Goal: Task Accomplishment & Management: Use online tool/utility

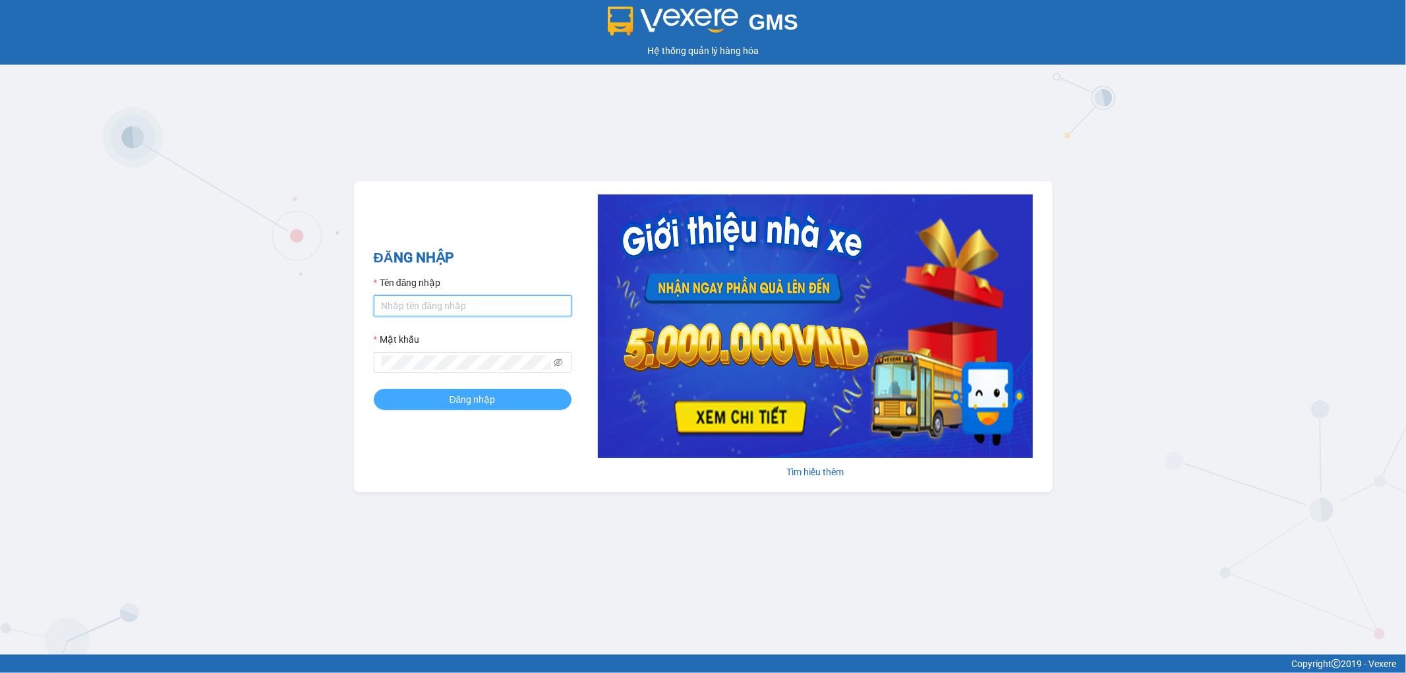
type input "thangvd_vplu.saoviet"
click at [490, 391] on button "Đăng nhập" at bounding box center [473, 399] width 198 height 21
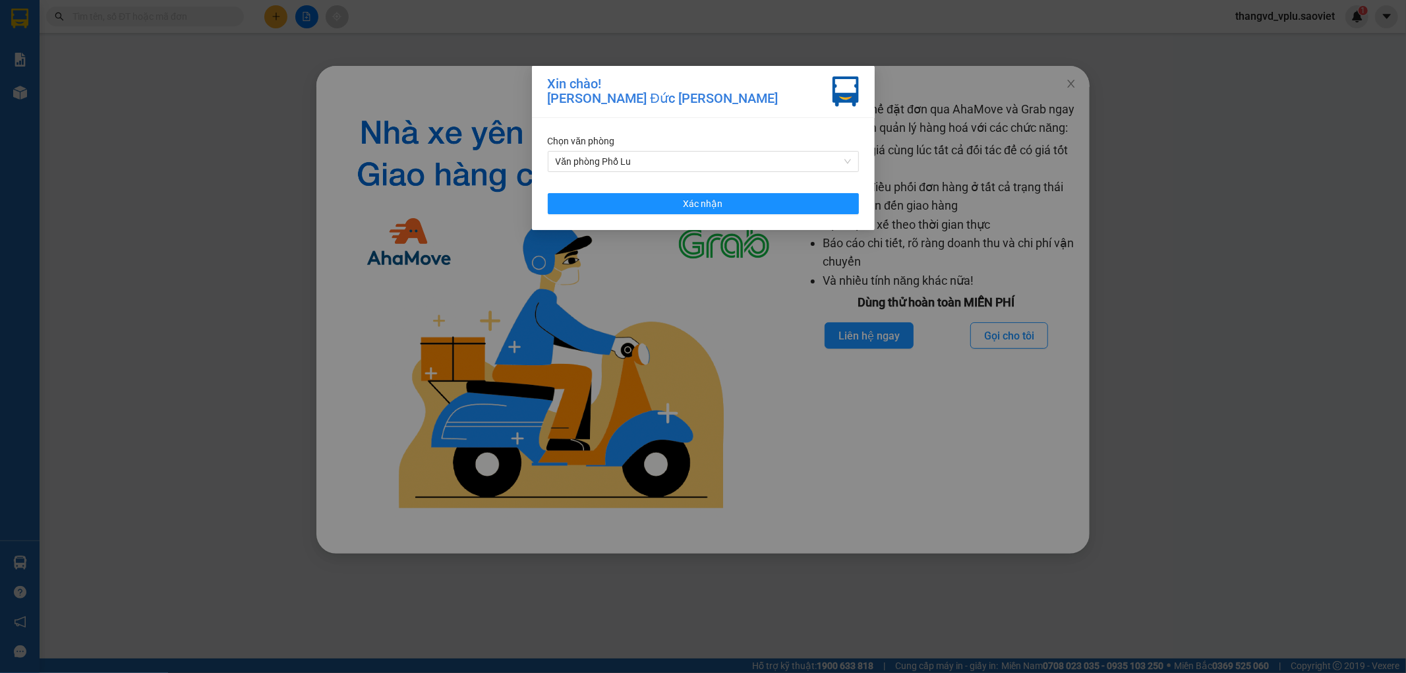
click at [822, 189] on div "[PERSON_NAME] Văn [PERSON_NAME] Lu Xác [PERSON_NAME]" at bounding box center [703, 174] width 343 height 112
click at [818, 198] on button "Xác nhận" at bounding box center [703, 203] width 311 height 21
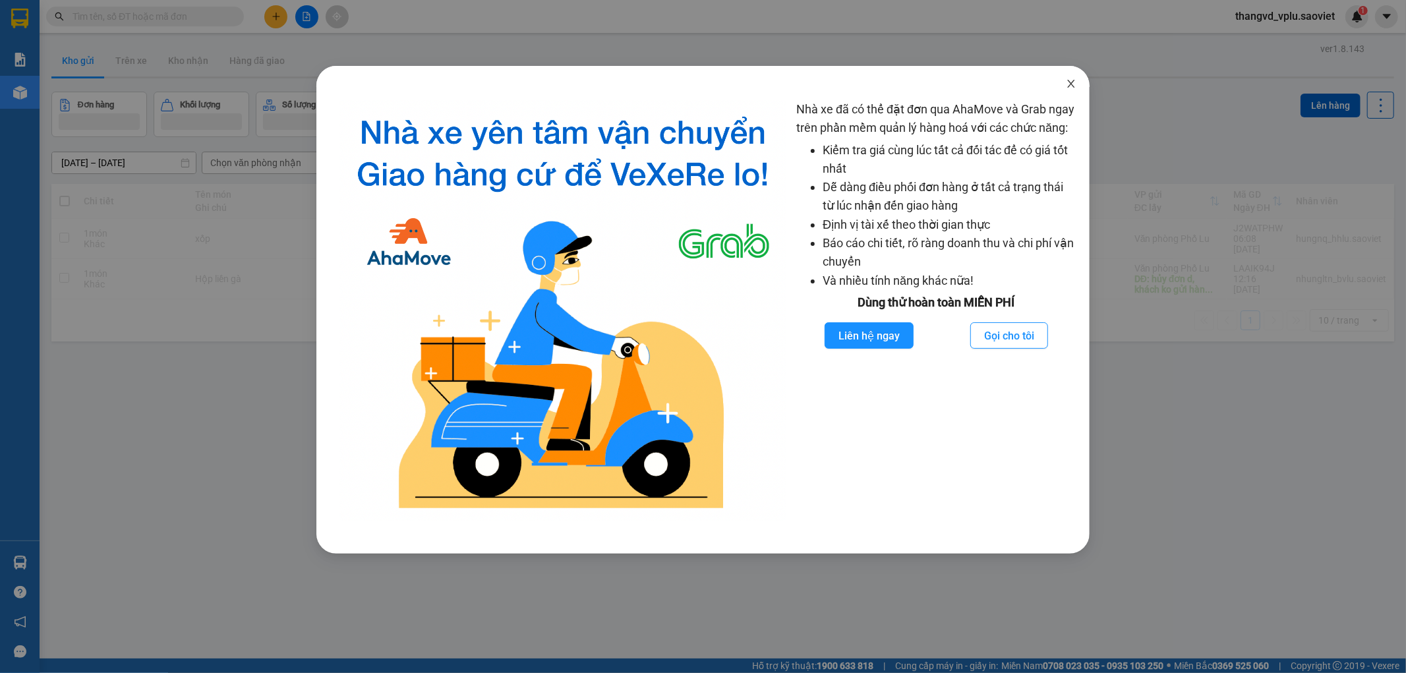
click at [1082, 80] on span "Close" at bounding box center [1071, 84] width 37 height 37
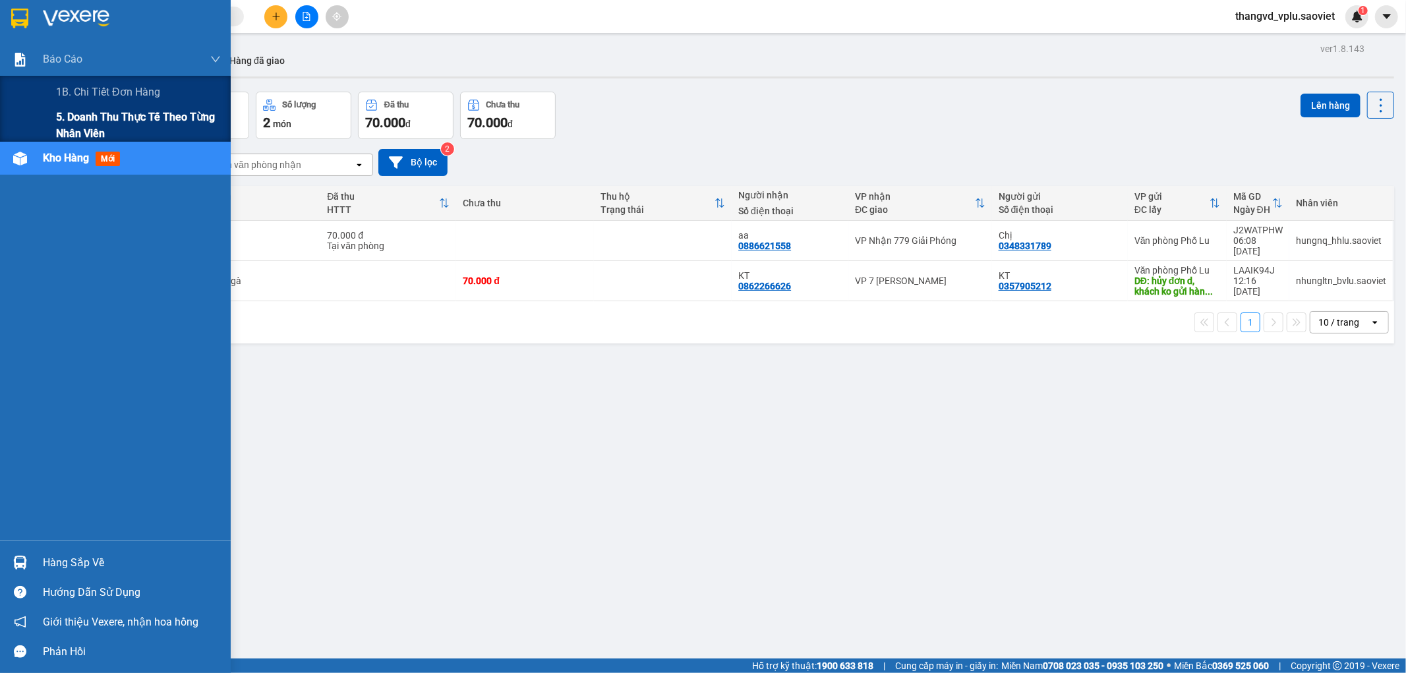
click at [78, 125] on span "5. Doanh thu thực tế theo từng nhân viên" at bounding box center [138, 125] width 165 height 33
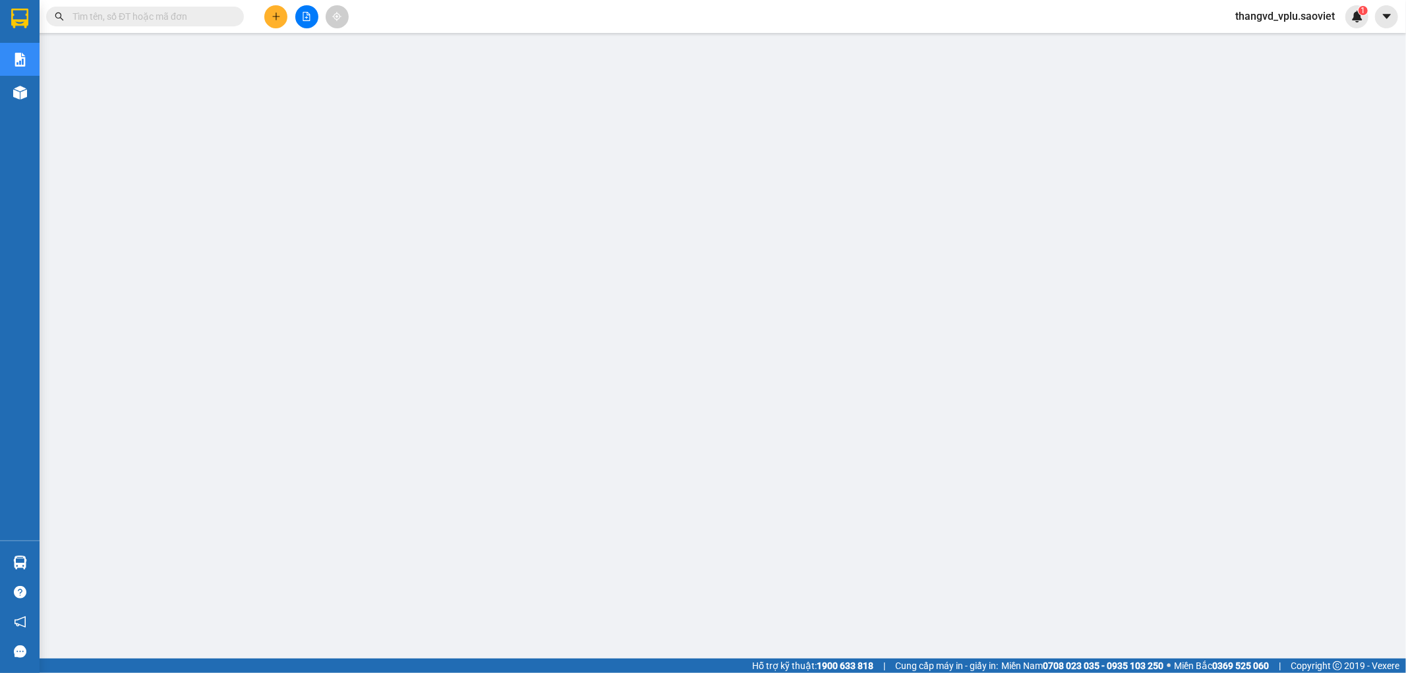
click at [1261, 23] on span "thangvd_vplu.saoviet" at bounding box center [1285, 16] width 121 height 16
click at [1275, 42] on span "Đăng xuất" at bounding box center [1291, 41] width 93 height 15
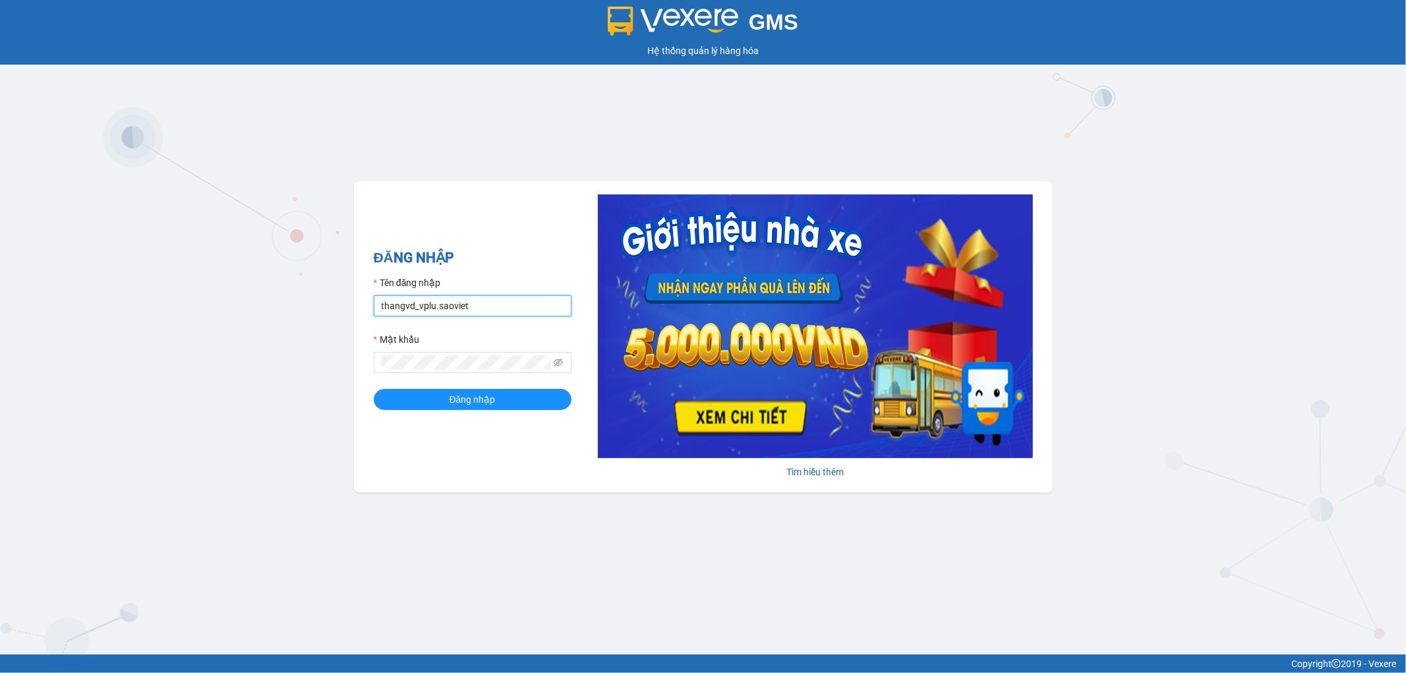
click at [500, 305] on input "thangvd_vplu.saoviet" at bounding box center [473, 305] width 198 height 21
type input "nhungltn_bvlu.saoviet"
click at [374, 389] on button "Đăng nhập" at bounding box center [473, 399] width 198 height 21
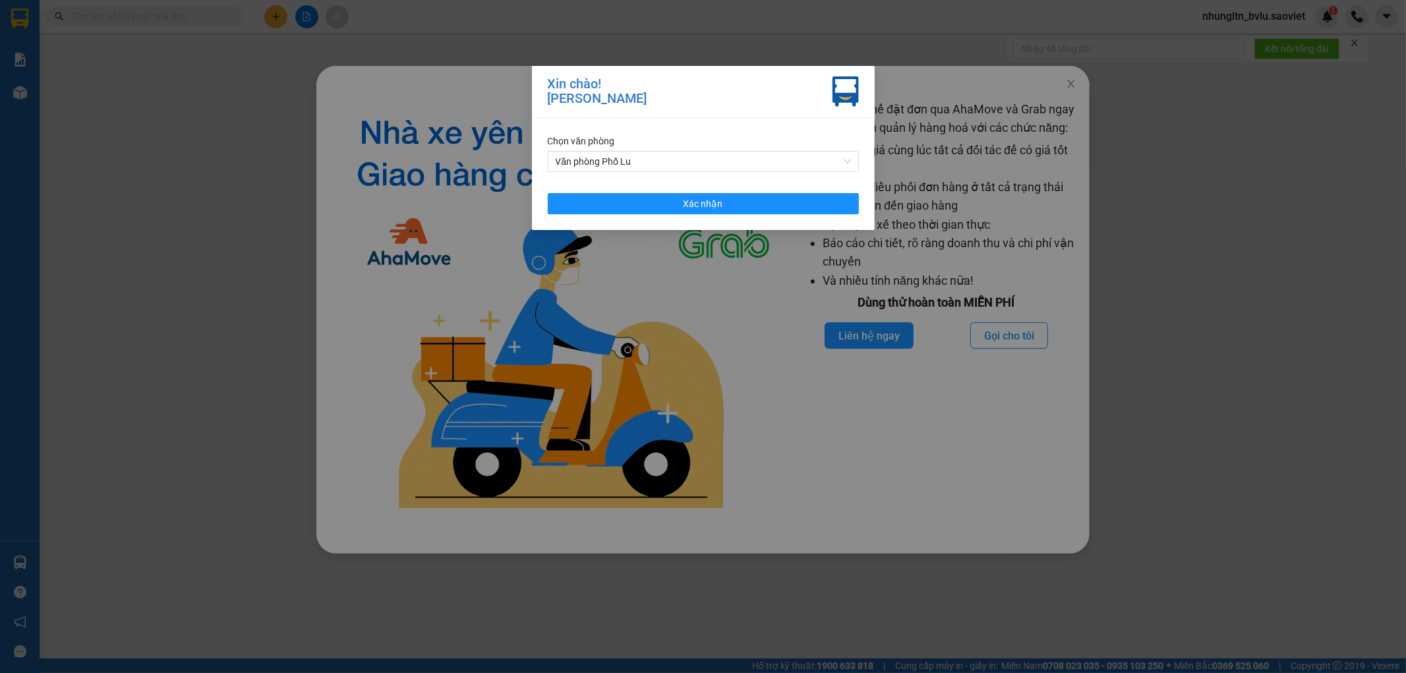
click at [730, 214] on div "[PERSON_NAME] Văn [PERSON_NAME] Lu Xác [PERSON_NAME]" at bounding box center [703, 174] width 343 height 112
click at [737, 195] on button "Xác nhận" at bounding box center [703, 203] width 311 height 21
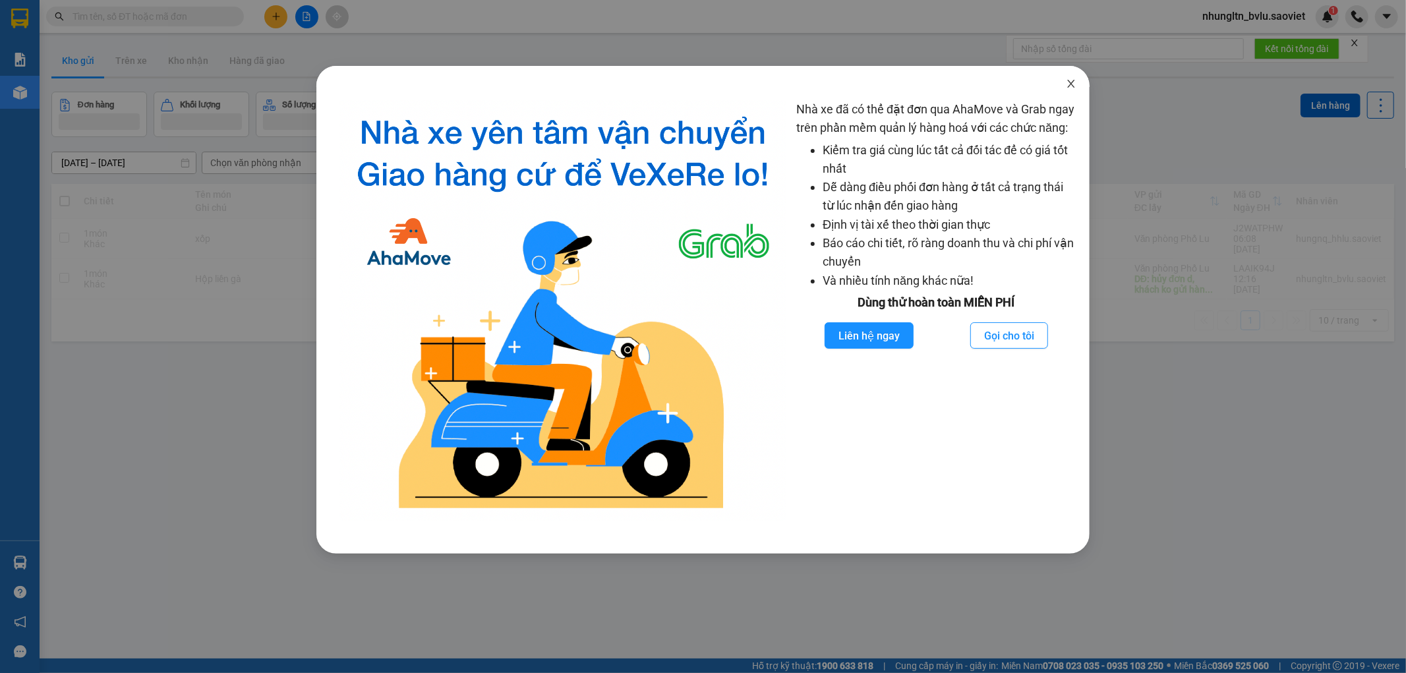
click at [1071, 84] on icon "close" at bounding box center [1071, 84] width 7 height 8
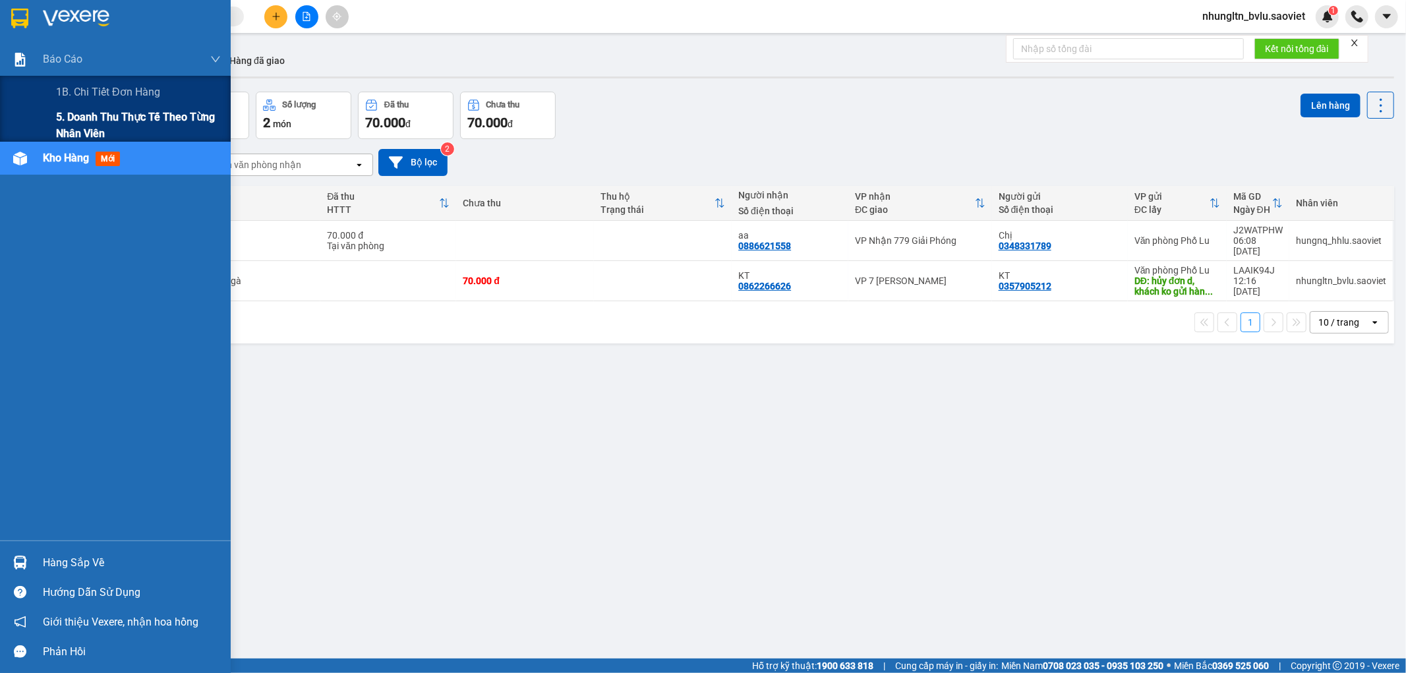
click at [63, 129] on span "5. Doanh thu thực tế theo từng nhân viên" at bounding box center [138, 125] width 165 height 33
